Goal: Information Seeking & Learning: Learn about a topic

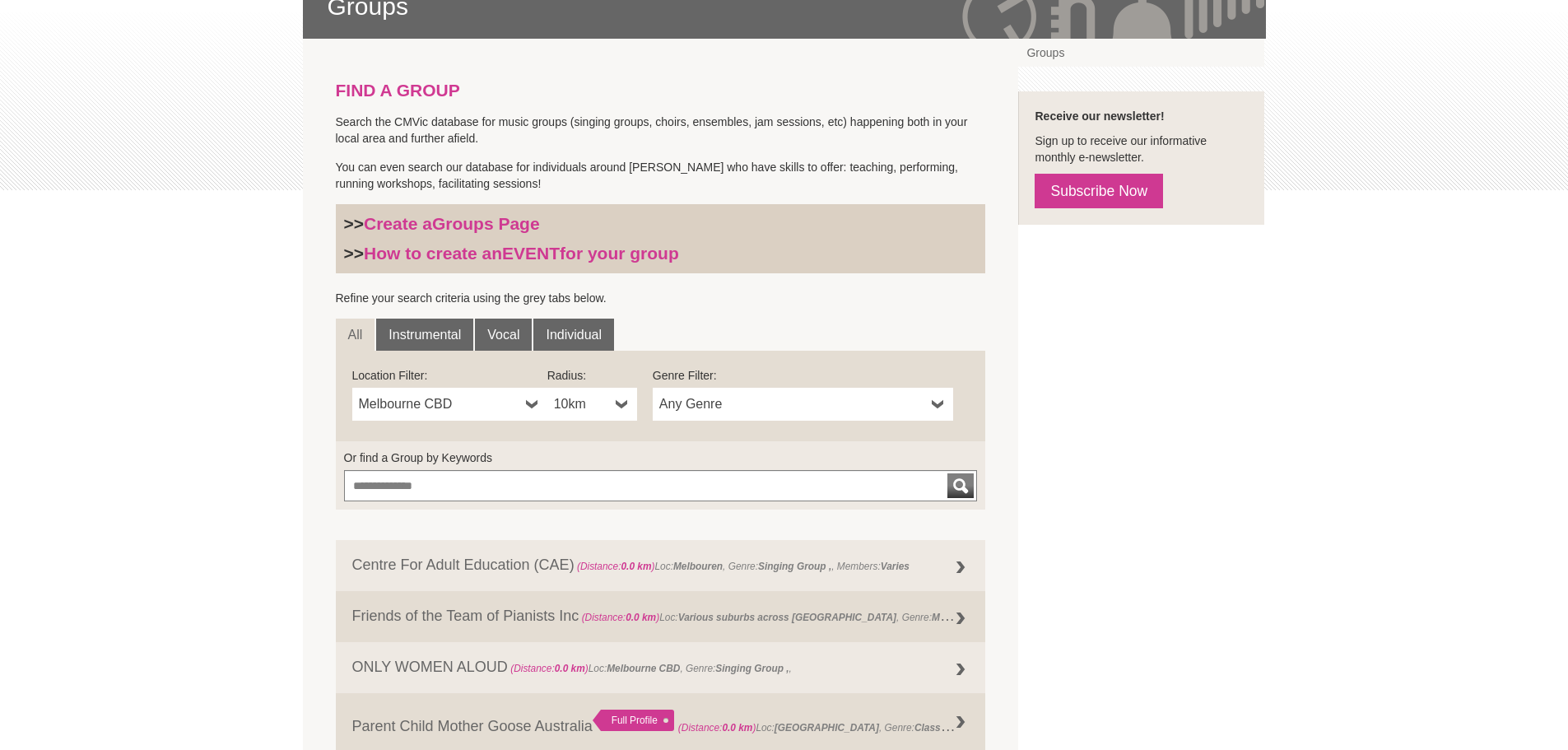
scroll to position [330, 0]
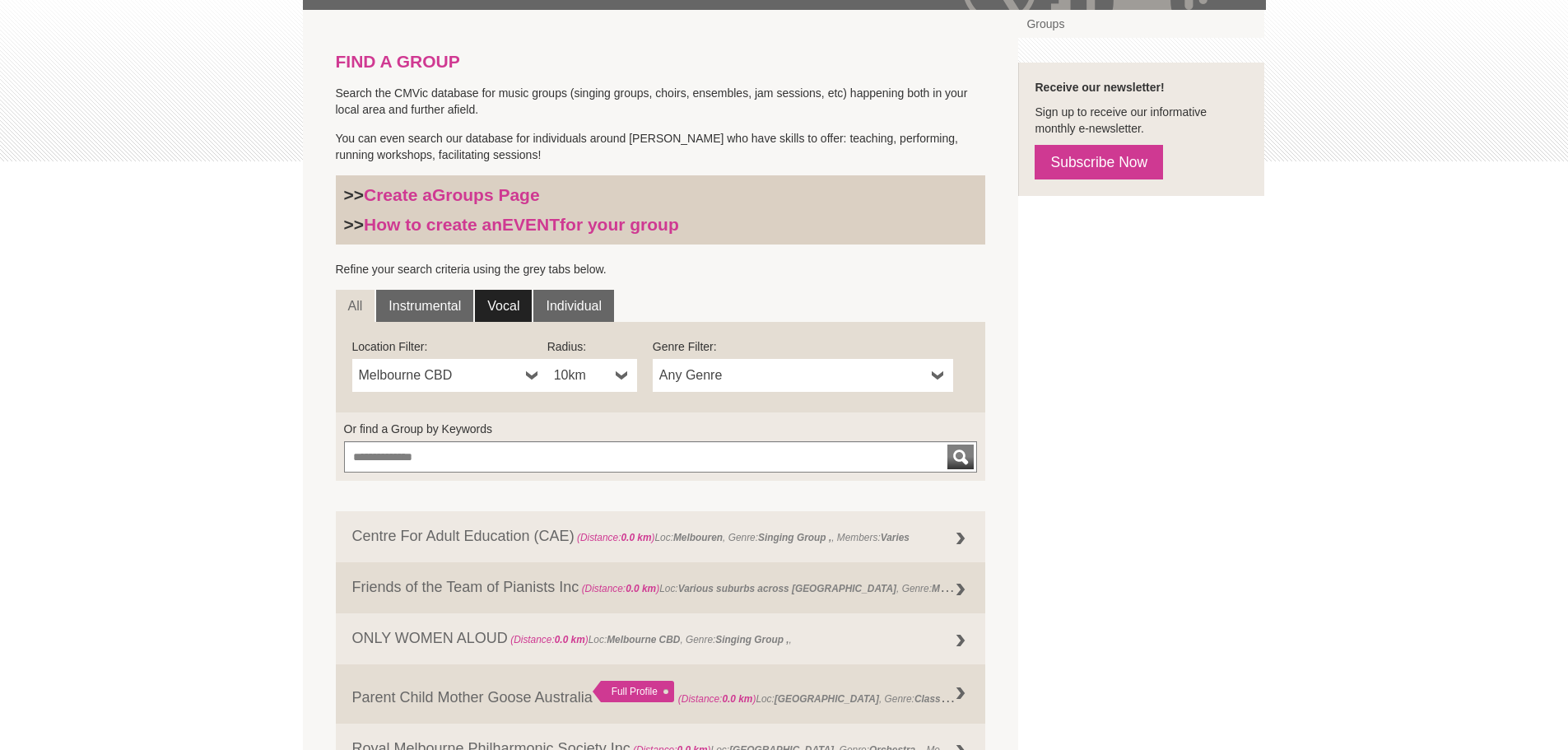
click at [491, 305] on link "Vocal" at bounding box center [503, 305] width 57 height 33
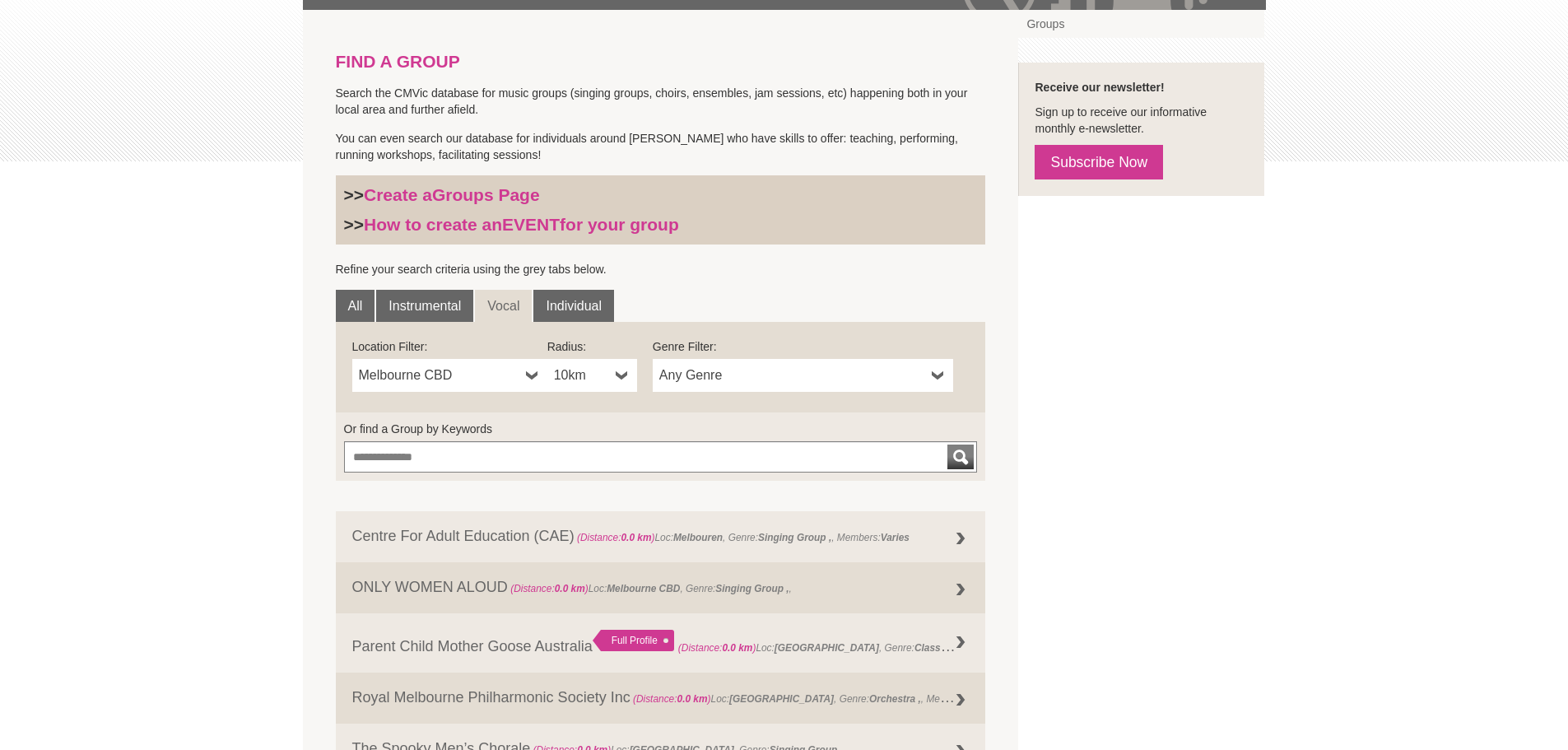
click at [461, 370] on span "Melbourne CBD" at bounding box center [439, 375] width 161 height 20
type input "******"
click at [441, 429] on li "Hallam" at bounding box center [451, 432] width 191 height 21
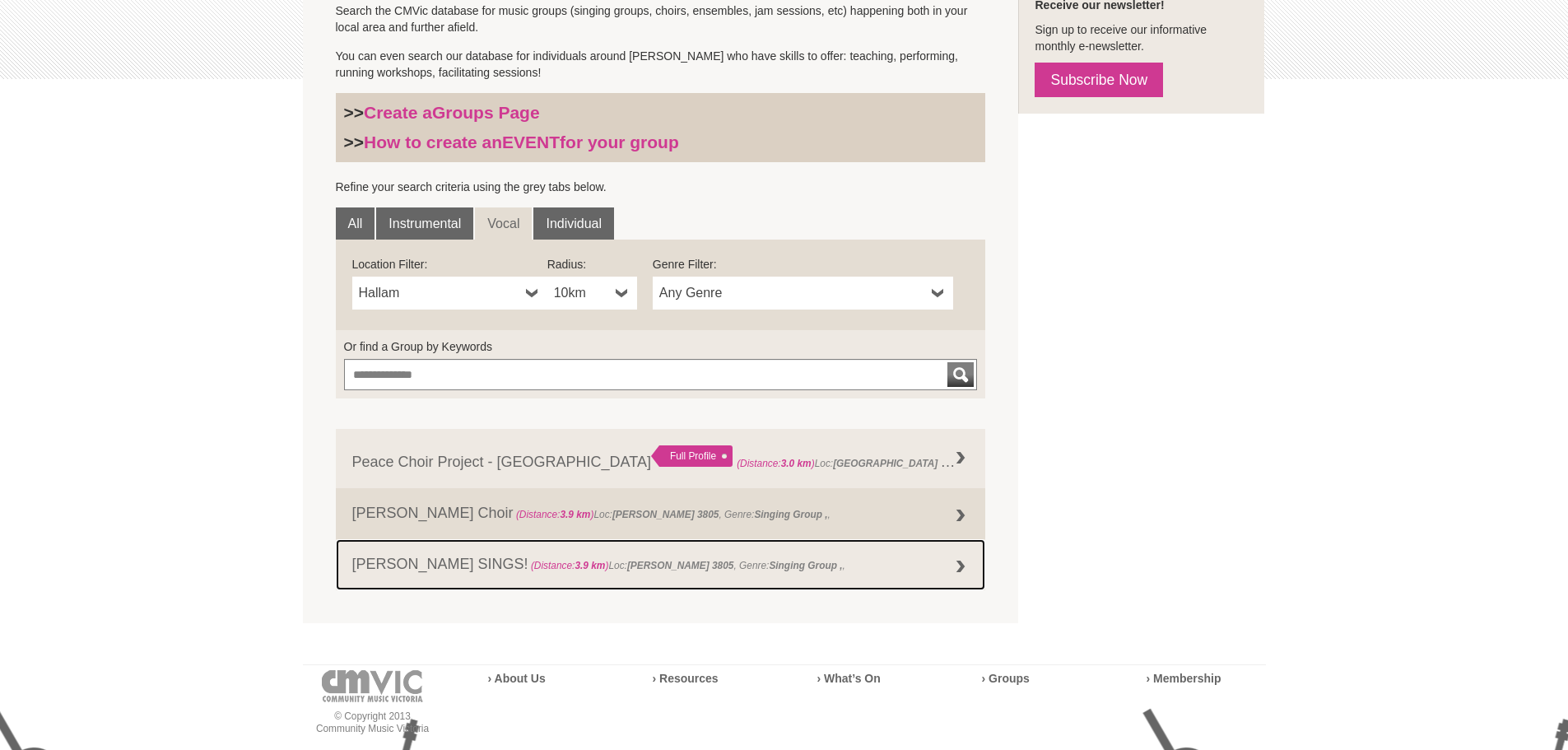
scroll to position [494, 0]
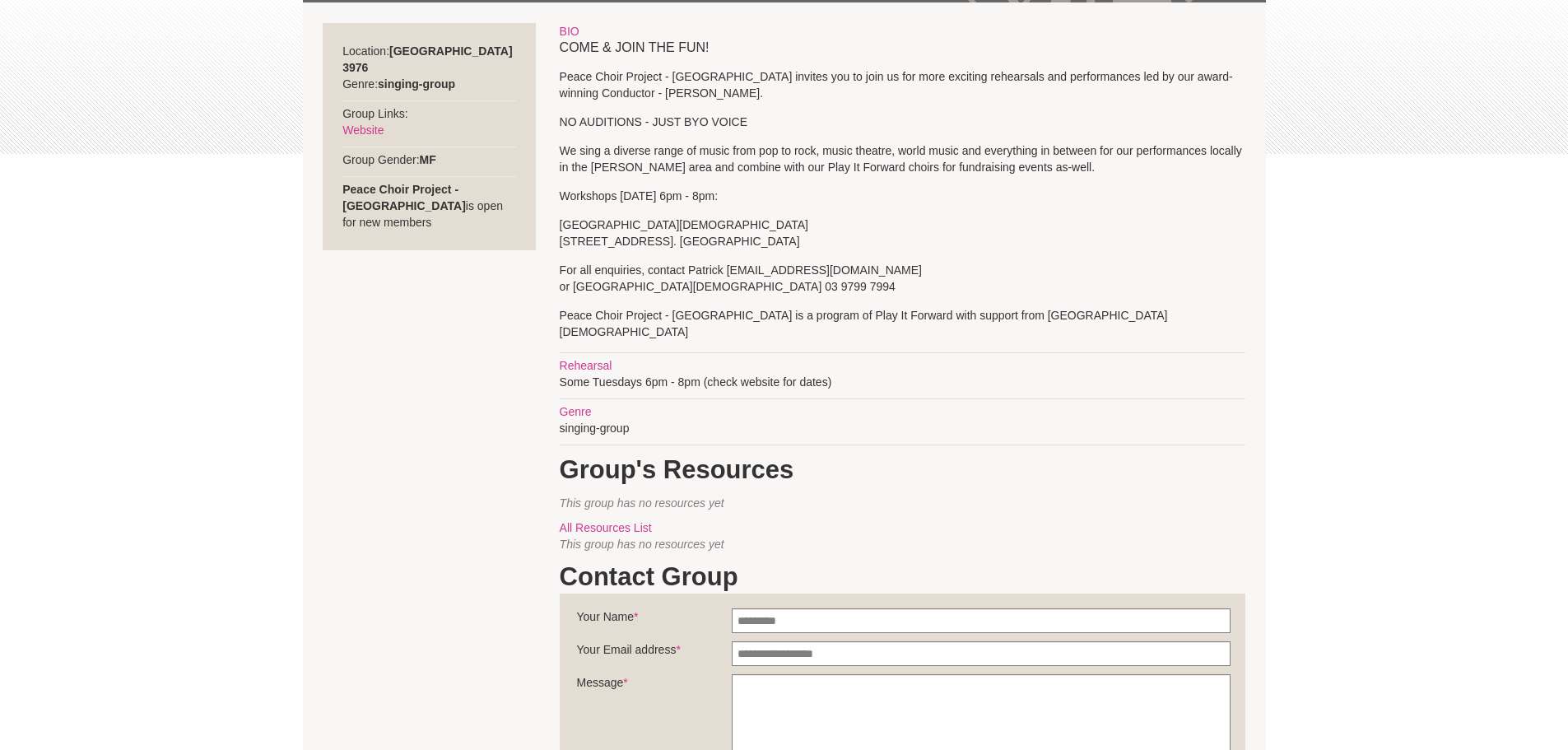
scroll to position [247, 0]
